Goal: Register for event/course

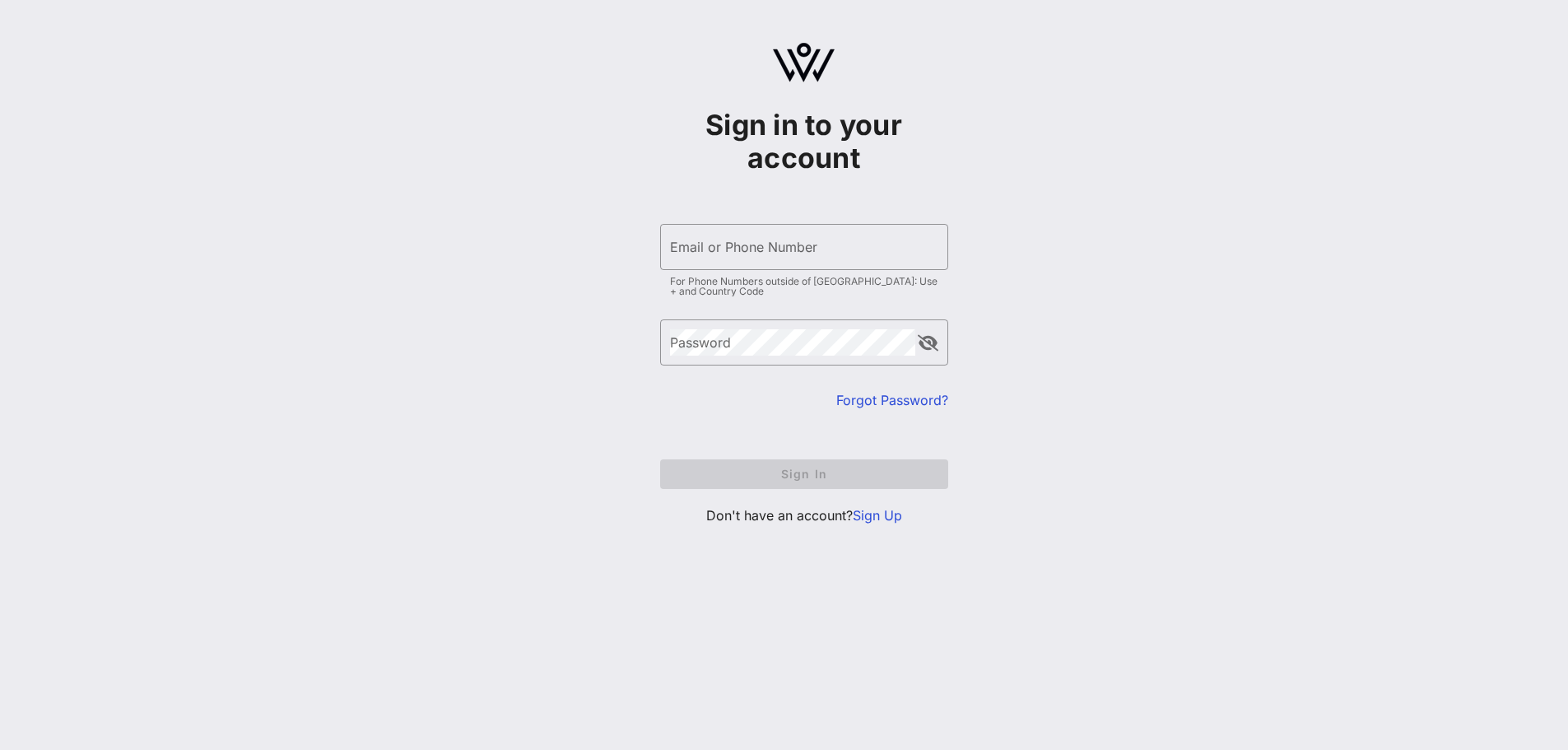
type input "[EMAIL_ADDRESS][DOMAIN_NAME]"
click at [749, 405] on div "Forgot Password?" at bounding box center [804, 399] width 288 height 20
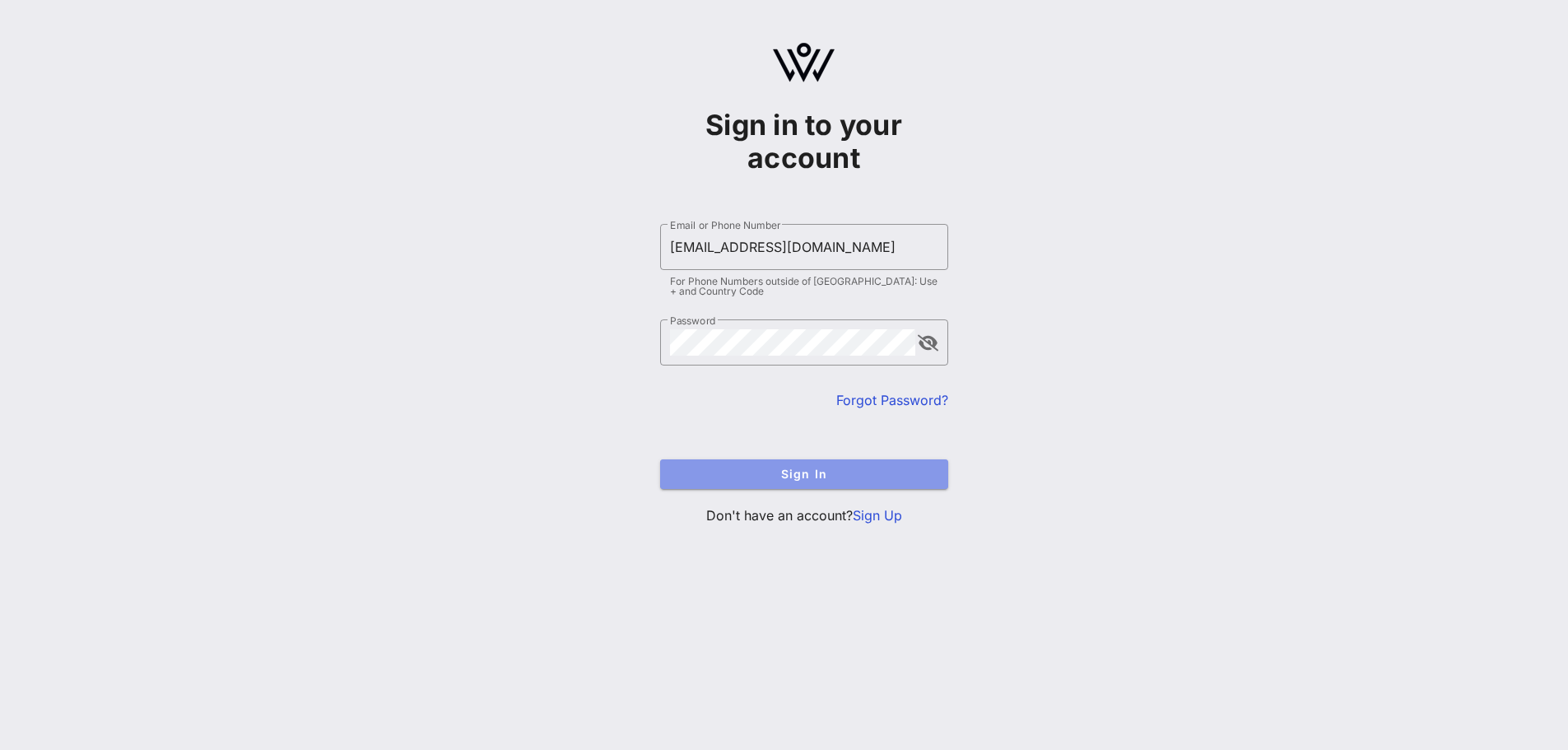
click at [778, 476] on span "Sign In" at bounding box center [804, 473] width 262 height 14
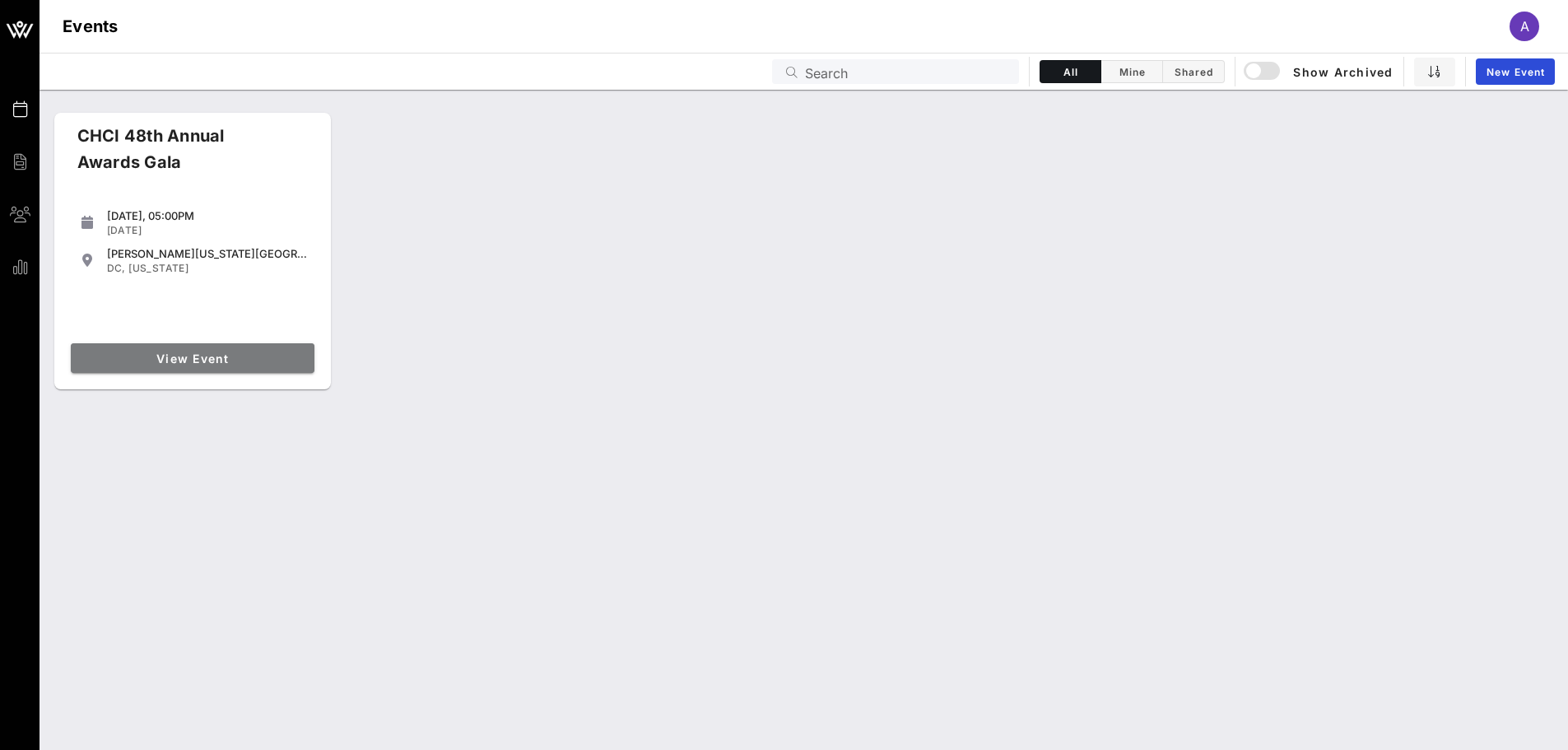
click at [195, 356] on span "View Event" at bounding box center [192, 358] width 230 height 14
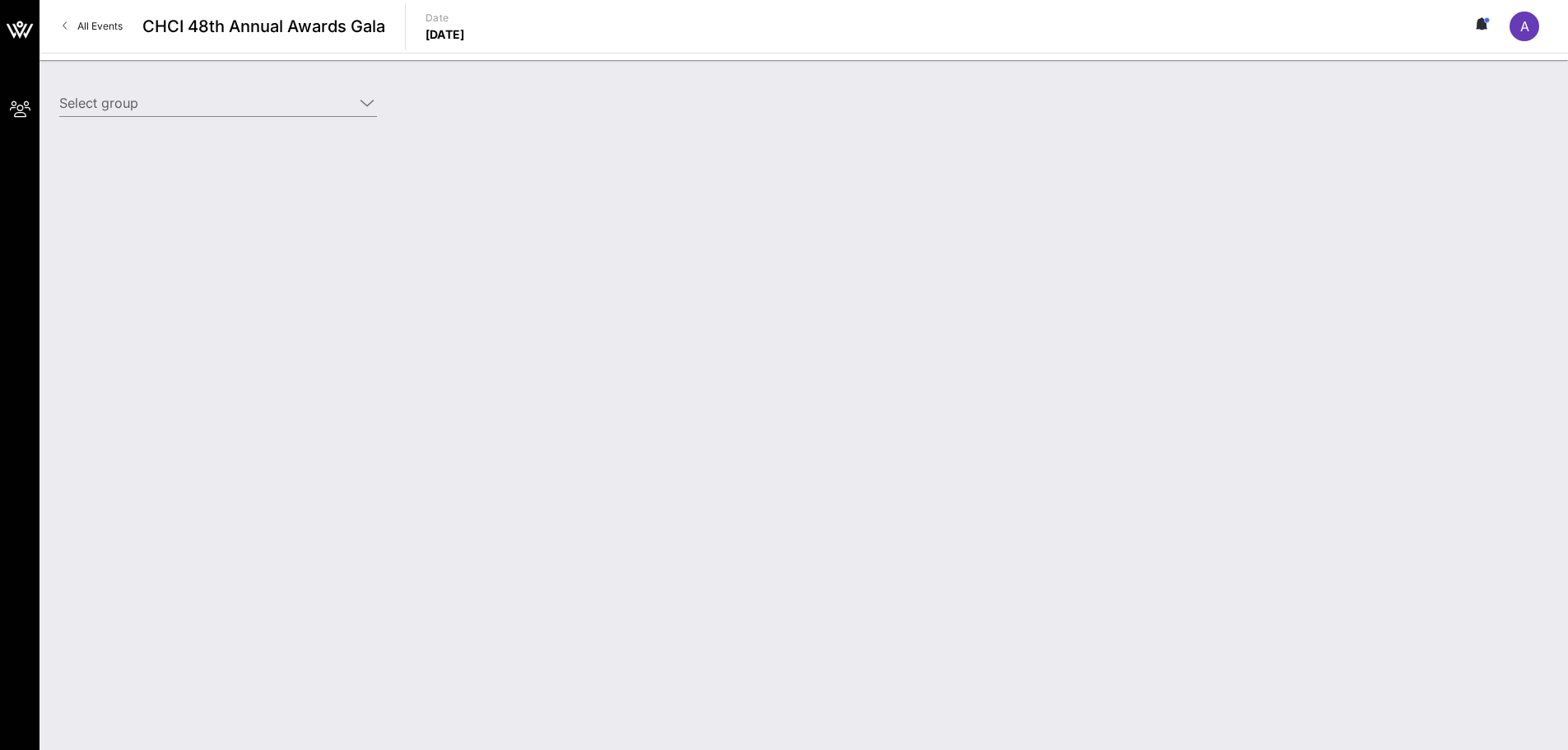
type input "Entertainment Software Association (ESA) (Entertainment Software Association (E…"
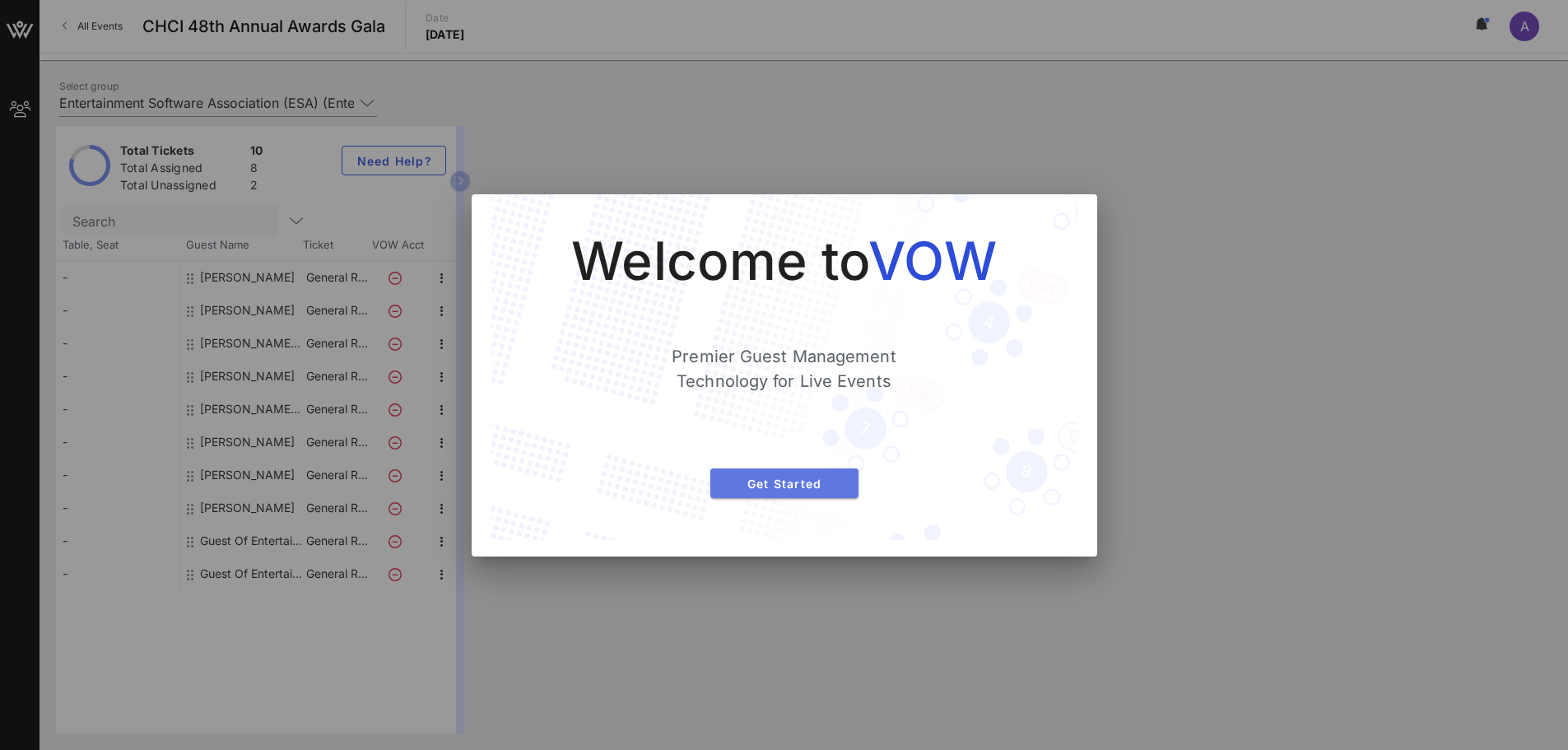
click at [830, 487] on span "Get Started" at bounding box center [784, 483] width 122 height 14
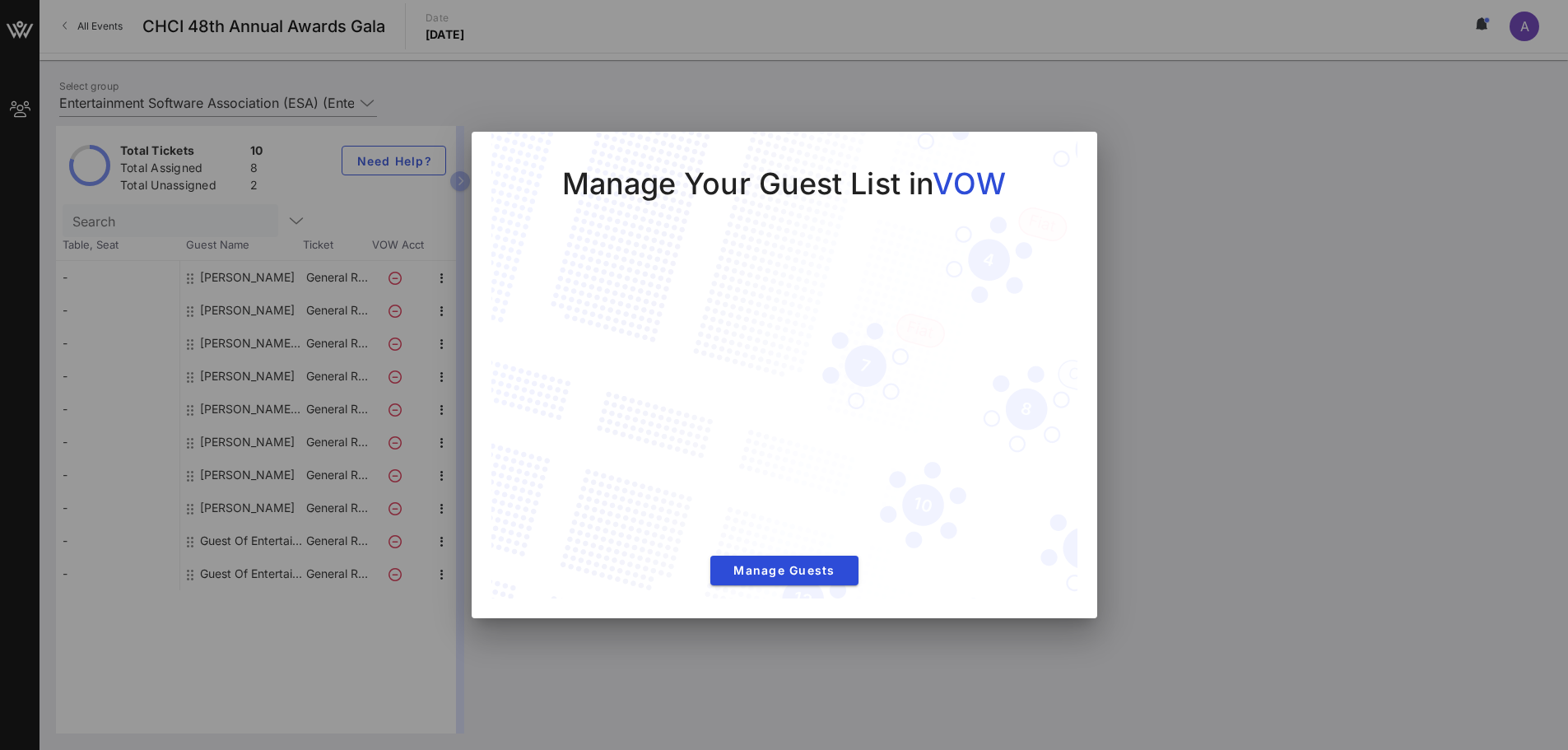
drag, startPoint x: 1204, startPoint y: 212, endPoint x: 1175, endPoint y: 246, distance: 44.7
click at [1202, 214] on div at bounding box center [784, 375] width 1568 height 750
